Goal: Register for event/course: Sign up to attend an event or enroll in a course

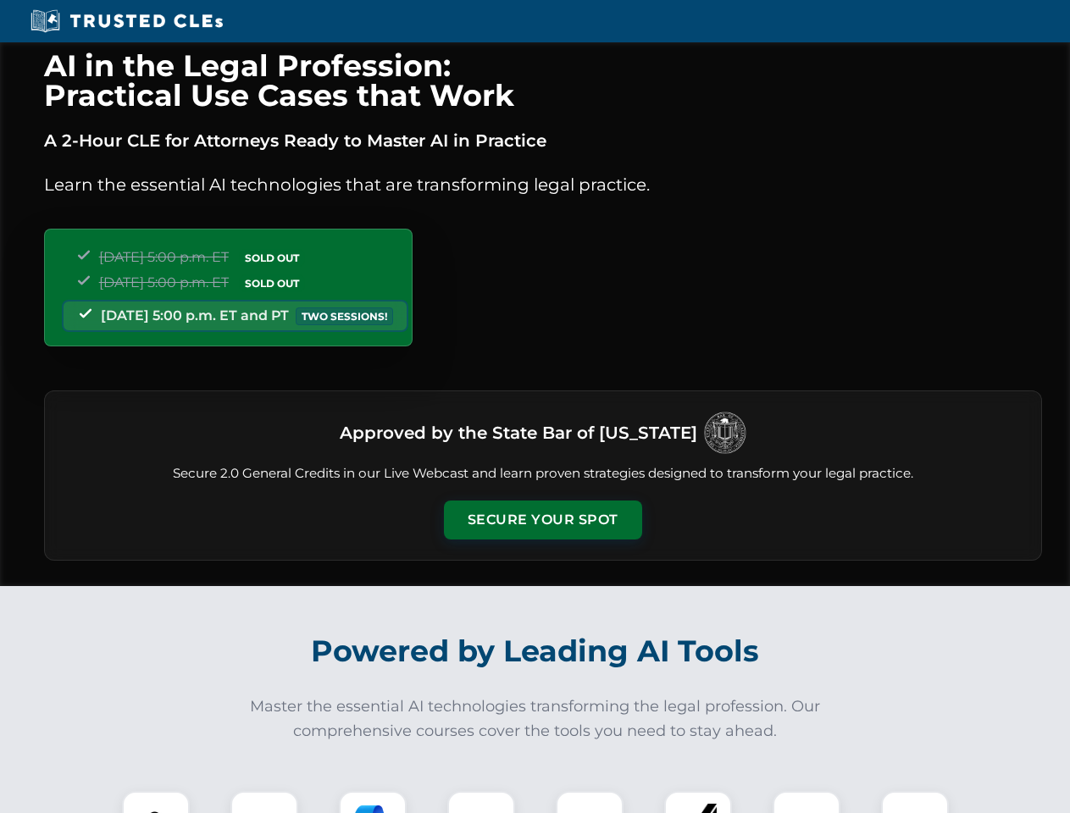
click at [542, 520] on button "Secure Your Spot" at bounding box center [543, 520] width 198 height 39
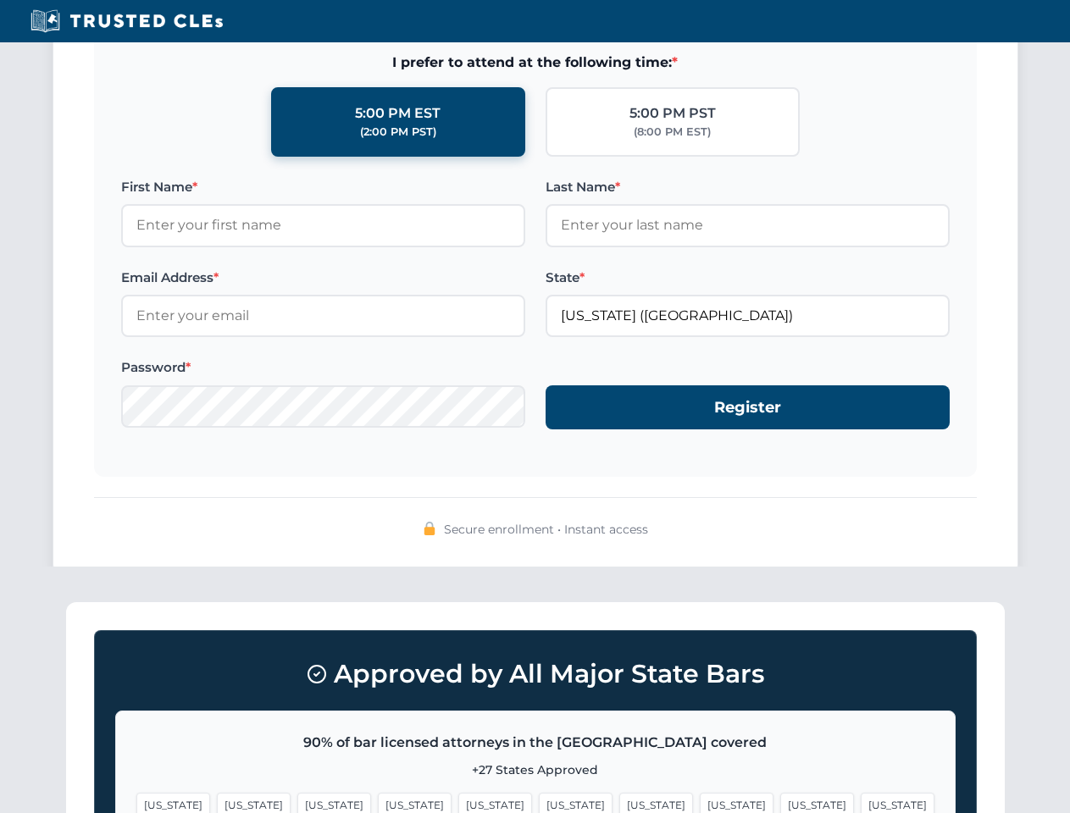
click at [378, 802] on span "[US_STATE]" at bounding box center [415, 805] width 74 height 25
click at [539, 802] on span "[US_STATE]" at bounding box center [576, 805] width 74 height 25
click at [619, 802] on span "[US_STATE]" at bounding box center [656, 805] width 74 height 25
click at [780, 802] on span "[US_STATE]" at bounding box center [817, 805] width 74 height 25
